Goal: Transaction & Acquisition: Subscribe to service/newsletter

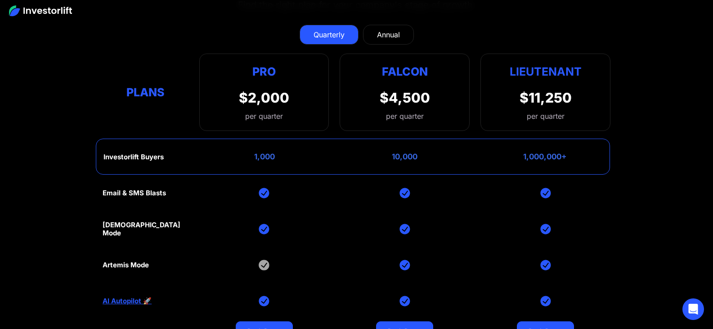
scroll to position [3687, 0]
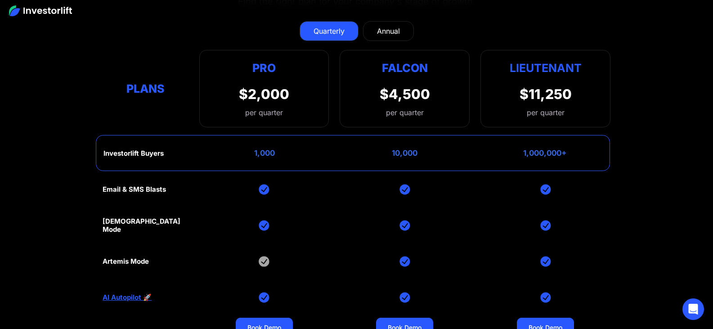
drag, startPoint x: 518, startPoint y: 91, endPoint x: 588, endPoint y: 91, distance: 69.8
click at [594, 91] on div "Lieutenant $11,250 per quarter" at bounding box center [546, 88] width 130 height 77
click at [562, 96] on div "$11,250" at bounding box center [546, 94] width 52 height 16
click at [564, 89] on div "$11,250" at bounding box center [546, 94] width 52 height 16
click at [557, 89] on div "$11,250" at bounding box center [546, 94] width 52 height 16
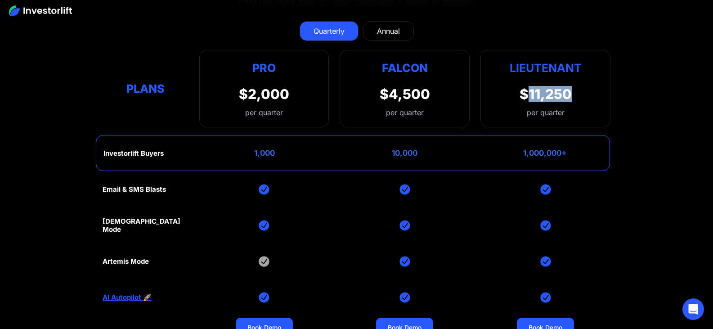
click at [557, 89] on div "$11,250" at bounding box center [546, 94] width 52 height 16
click at [557, 90] on div "$11,250" at bounding box center [546, 94] width 52 height 16
click at [393, 30] on div "Annual" at bounding box center [388, 31] width 23 height 11
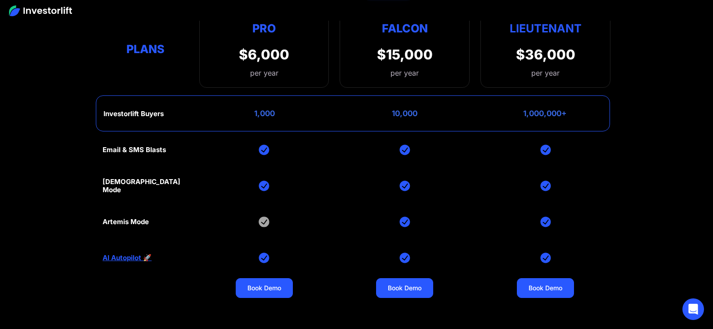
scroll to position [3732, 0]
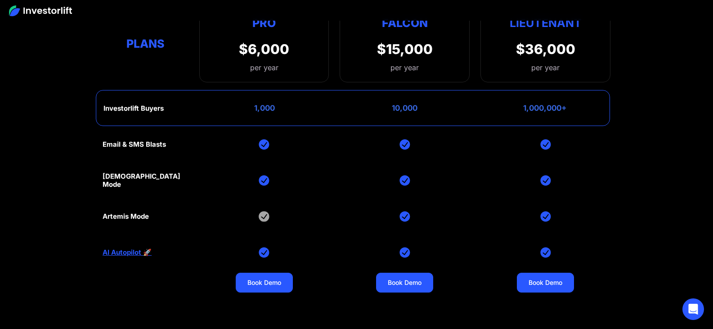
click at [261, 105] on div "1,000" at bounding box center [264, 108] width 21 height 9
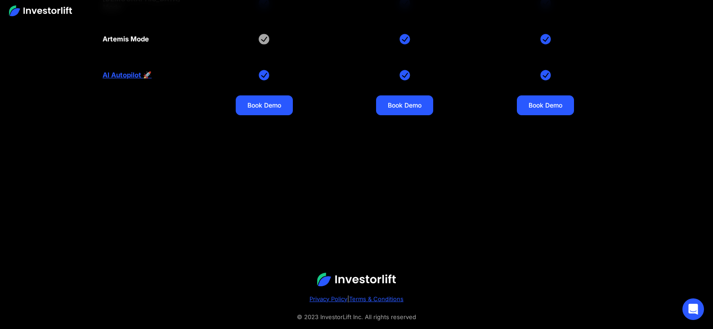
scroll to position [3932, 0]
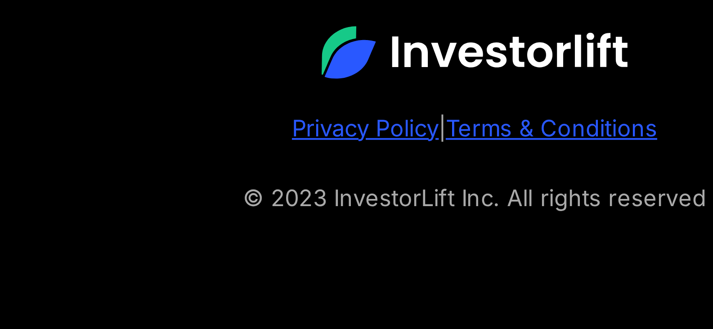
click at [312, 294] on div "© 2023 InvestorLift Inc. All rights reserved" at bounding box center [356, 294] width 677 height 11
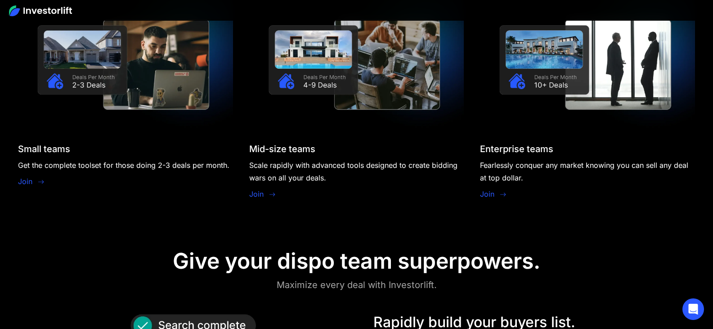
scroll to position [763, 0]
